Goal: Task Accomplishment & Management: Use online tool/utility

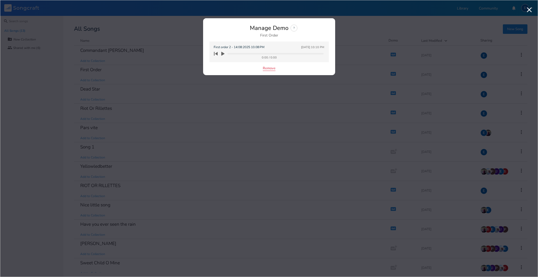
click at [270, 68] on button "Remove" at bounding box center [269, 68] width 13 height 4
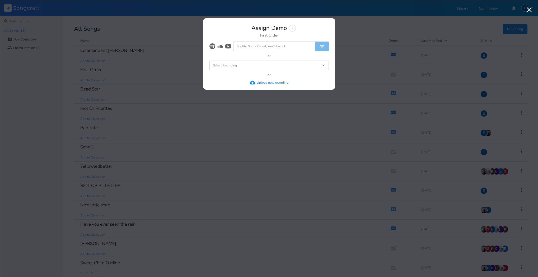
click at [260, 81] on div "Upload new recording" at bounding box center [273, 82] width 32 height 4
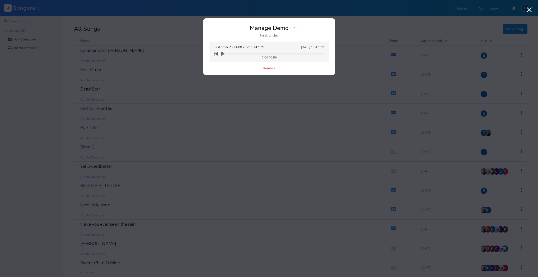
click at [222, 53] on icon "button" at bounding box center [222, 54] width 3 height 4
click at [217, 53] on icon "button" at bounding box center [216, 54] width 4 height 4
click at [222, 53] on icon "button" at bounding box center [222, 54] width 3 height 4
click at [223, 52] on icon "button" at bounding box center [222, 54] width 3 height 4
click at [223, 53] on icon "button" at bounding box center [222, 54] width 3 height 4
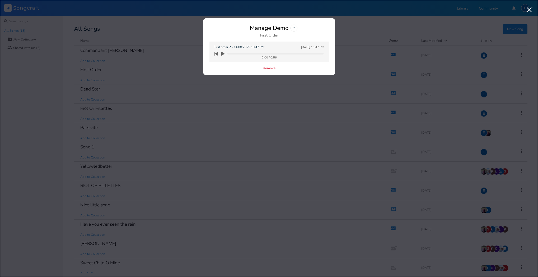
click at [223, 53] on icon "button" at bounding box center [223, 53] width 5 height 5
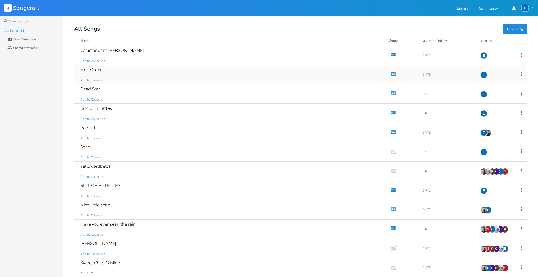
click at [391, 72] on icon "Demo" at bounding box center [393, 73] width 5 height 5
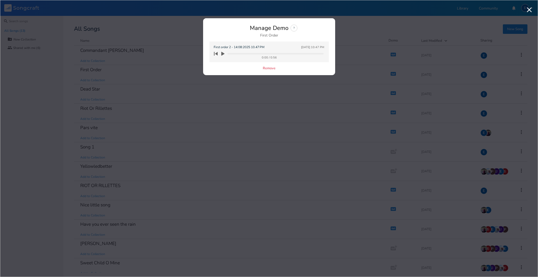
click at [223, 52] on icon "button" at bounding box center [222, 54] width 3 height 4
click at [222, 53] on icon "button" at bounding box center [222, 54] width 3 height 4
click at [223, 53] on icon "button" at bounding box center [222, 54] width 3 height 4
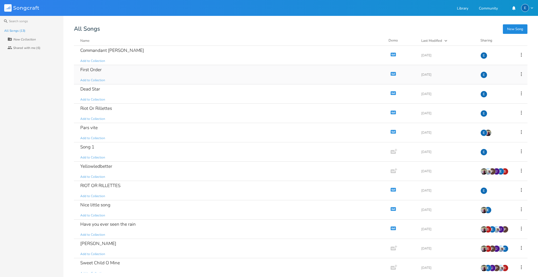
click at [391, 73] on icon "button" at bounding box center [393, 73] width 4 height 3
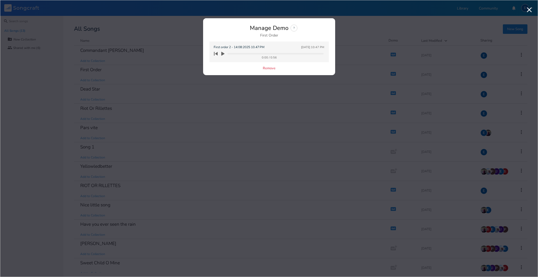
click at [223, 53] on icon "button" at bounding box center [222, 54] width 3 height 4
